Goal: Transaction & Acquisition: Purchase product/service

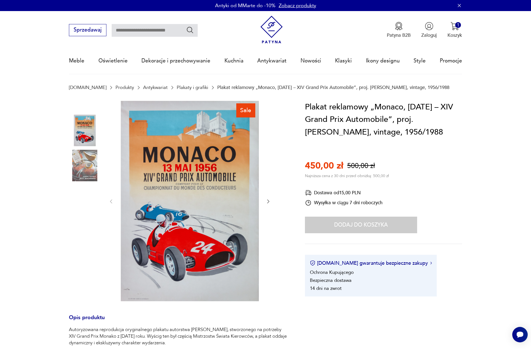
click at [367, 223] on div "Dodaj do koszyka" at bounding box center [361, 224] width 112 height 17
click at [365, 224] on div "Dodaj do koszyka" at bounding box center [361, 224] width 112 height 17
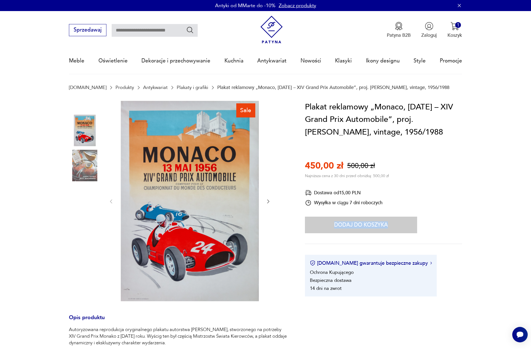
click at [365, 224] on div "Dodaj do koszyka" at bounding box center [361, 224] width 112 height 17
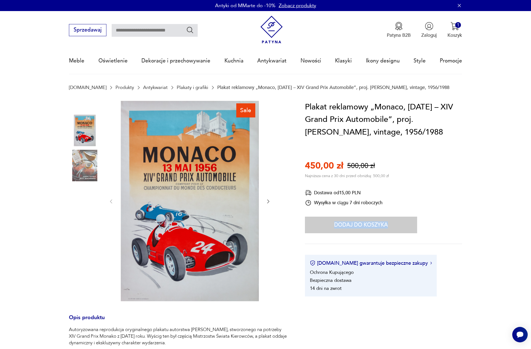
click at [427, 199] on div "Plakat reklamowy „Monaco, 13 maja 1956 – XIV Grand Prix Automobile”, proj. Jacq…" at bounding box center [383, 198] width 157 height 195
click at [458, 34] on p "Koszyk" at bounding box center [455, 35] width 15 height 6
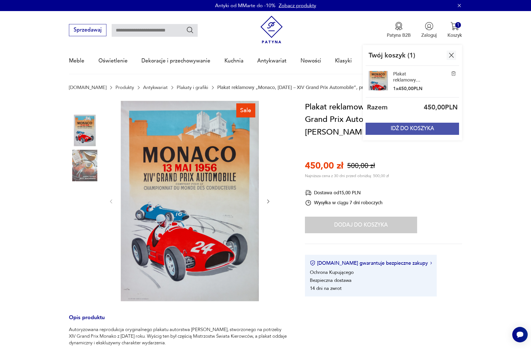
click at [445, 130] on button "IDŹ DO KOSZYKA" at bounding box center [412, 129] width 93 height 12
